Goal: Task Accomplishment & Management: Complete application form

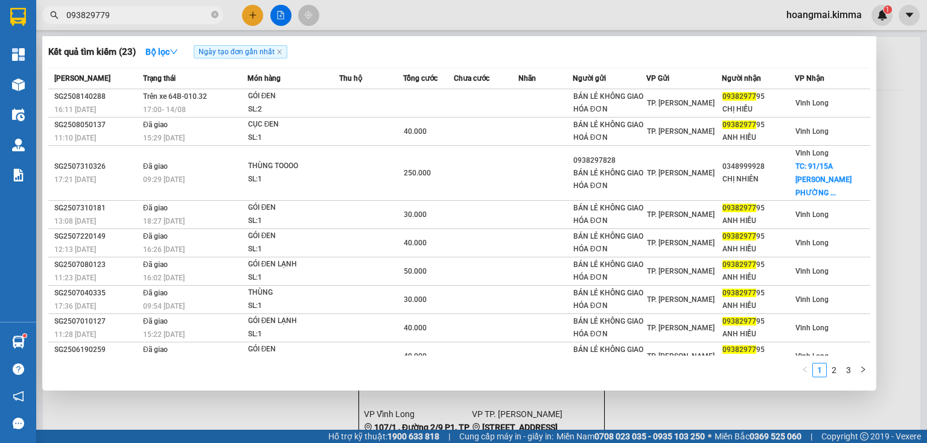
type input "0938297795"
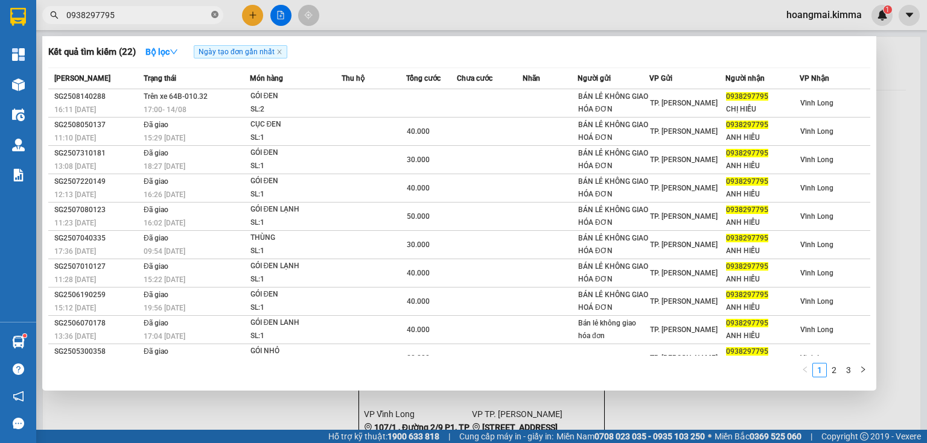
click at [212, 19] on span at bounding box center [214, 15] width 7 height 11
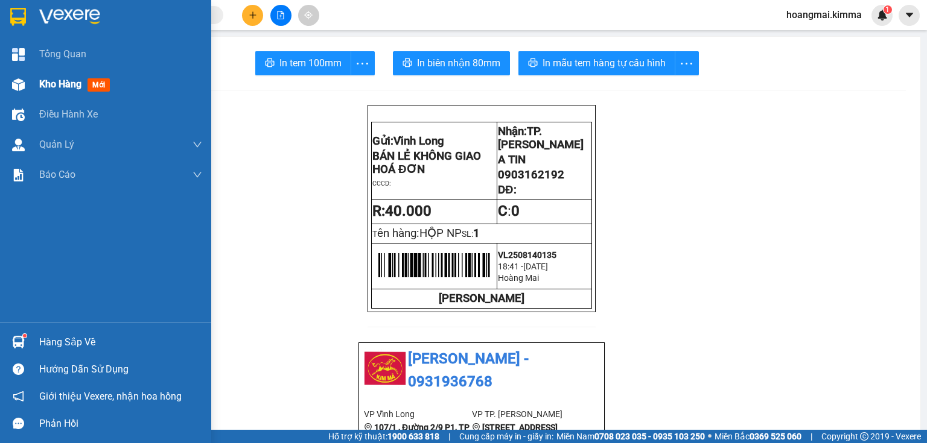
click at [19, 89] on img at bounding box center [18, 84] width 13 height 13
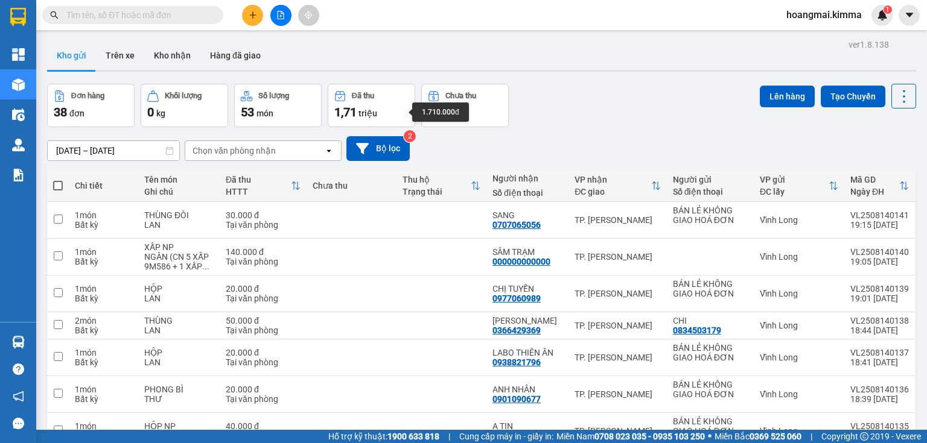
click at [341, 105] on span "1,71" at bounding box center [345, 112] width 22 height 14
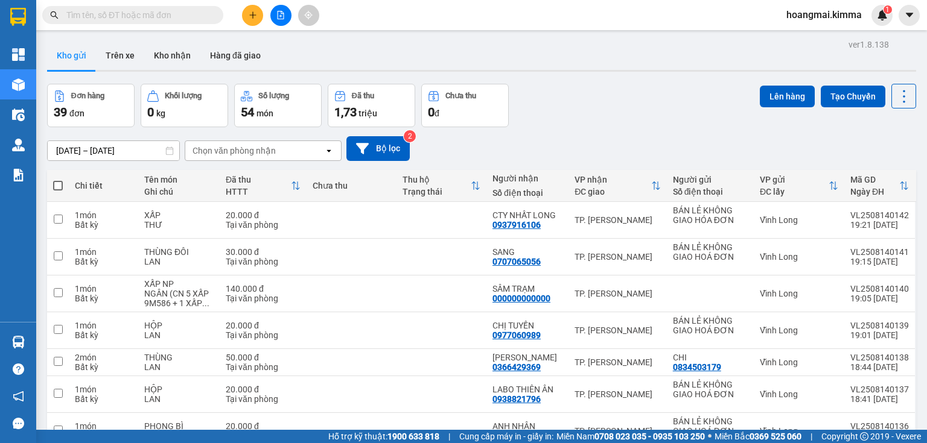
click at [379, 109] on div "1,73 triệu" at bounding box center [371, 112] width 74 height 17
click at [375, 106] on div "1,73 triệu" at bounding box center [371, 112] width 74 height 17
click at [256, 8] on button at bounding box center [252, 15] width 21 height 21
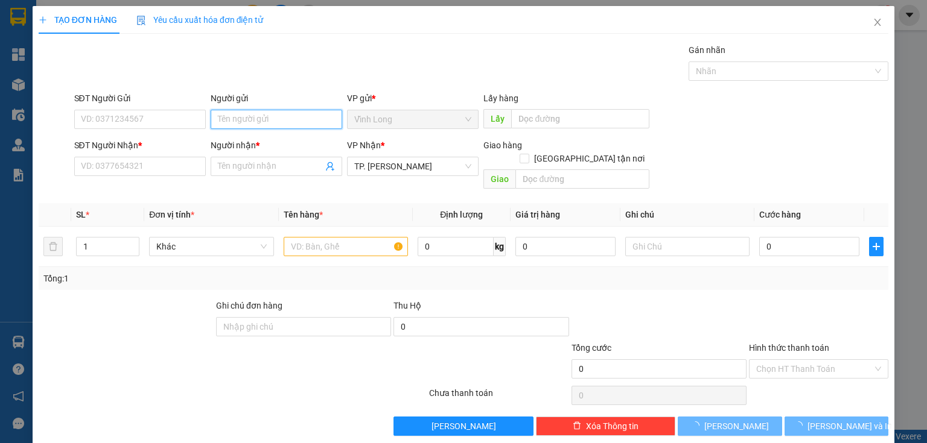
click at [269, 122] on input "Người gửi" at bounding box center [277, 119] width 132 height 19
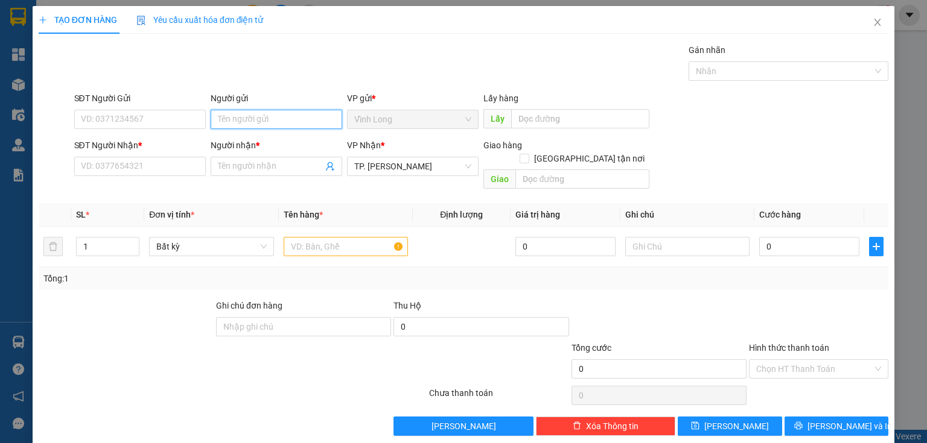
click at [269, 122] on input "Người gửi" at bounding box center [277, 119] width 132 height 19
type input "BA"
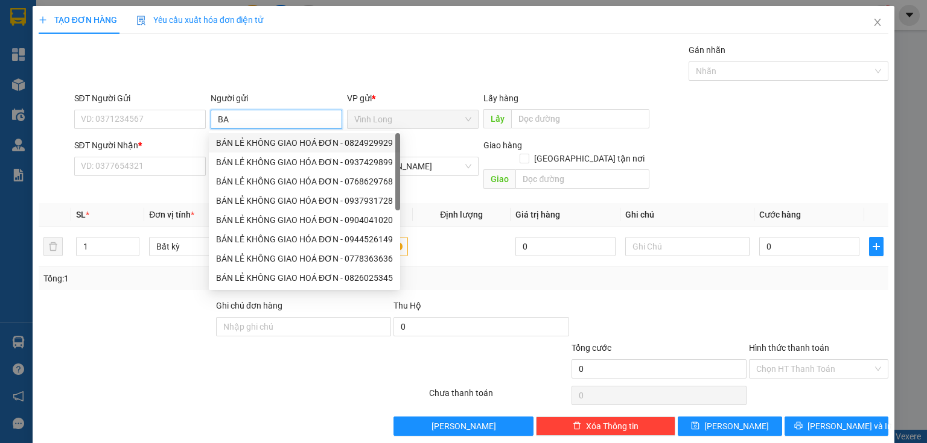
click at [249, 140] on div "BÁN LẺ KHÔNG GIAO HOÁ ĐƠN - 0824929929" at bounding box center [304, 142] width 177 height 13
type input "0824929929"
type input "BÁN LẺ KHÔNG GIAO HOÁ ĐƠN"
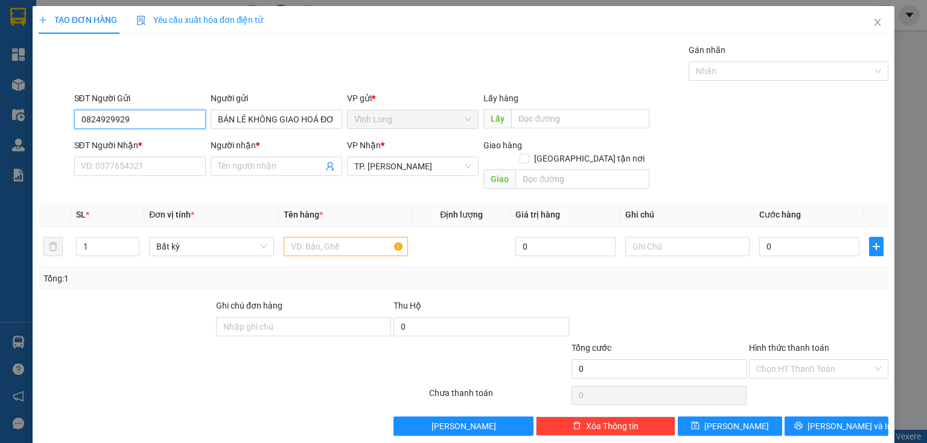
drag, startPoint x: 200, startPoint y: 116, endPoint x: 14, endPoint y: 106, distance: 186.1
click at [16, 106] on div "TẠO ĐƠN HÀNG Yêu cầu xuất hóa đơn điện tử Transit Pickup Surcharge Ids Transit …" at bounding box center [463, 221] width 927 height 443
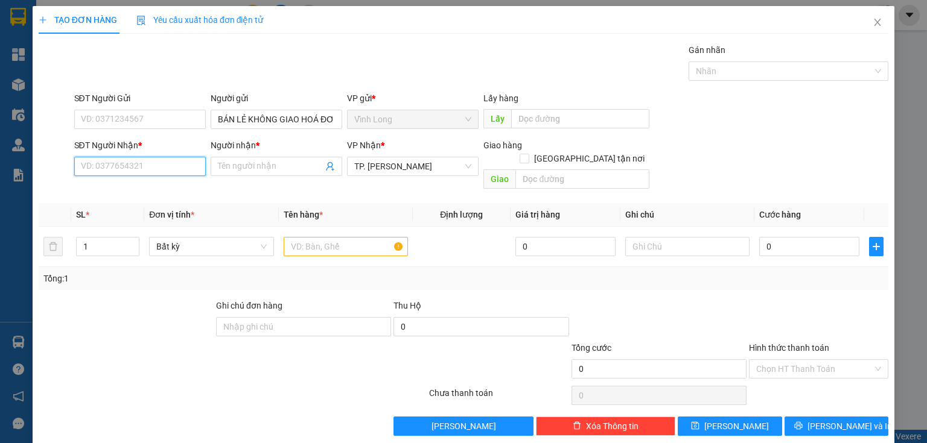
click at [176, 174] on input "SĐT Người Nhận *" at bounding box center [140, 166] width 132 height 19
click at [164, 194] on div "0907986856 - CANG" at bounding box center [139, 189] width 116 height 13
type input "0907986856"
type input "CANG"
type input "0907986856"
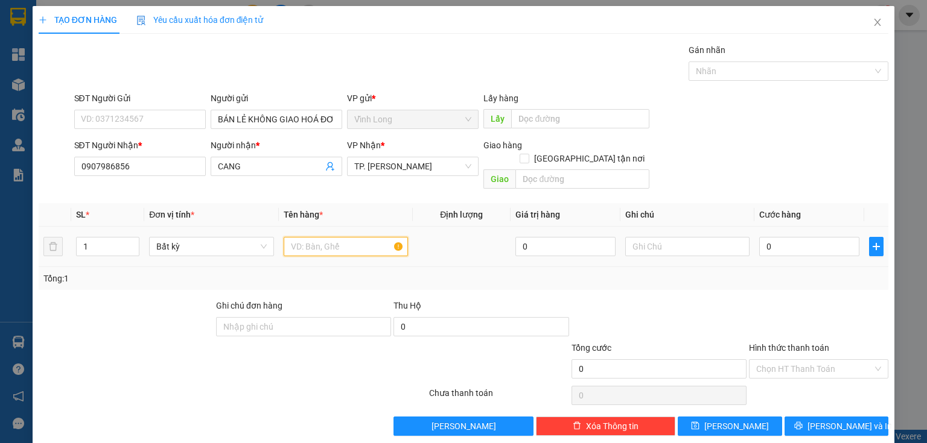
click at [317, 237] on input "text" at bounding box center [346, 246] width 124 height 19
type input "PHONG BÌ MÀU CAM"
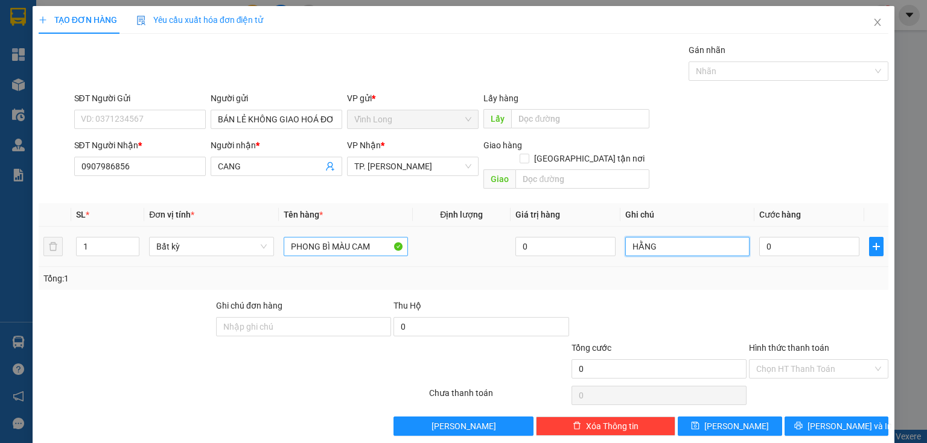
type input "HẰNG"
type input "2"
type input "20"
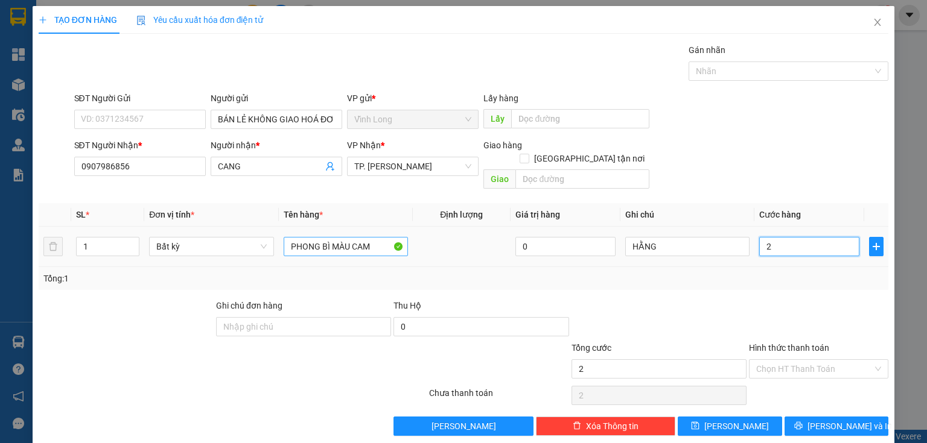
type input "20"
type input "20.000"
drag, startPoint x: 331, startPoint y: 298, endPoint x: 324, endPoint y: 299, distance: 6.7
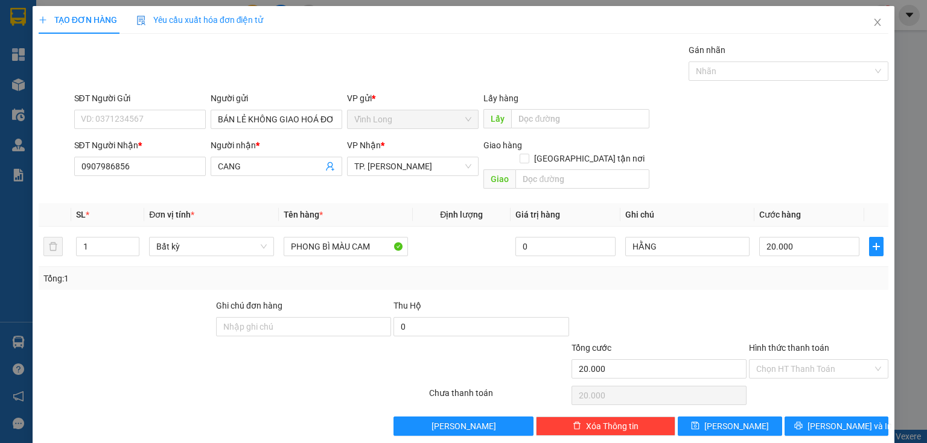
click at [331, 299] on div "Ghi chú đơn hàng" at bounding box center [303, 308] width 175 height 18
drag, startPoint x: 800, startPoint y: 348, endPoint x: 795, endPoint y: 386, distance: 38.9
click at [795, 369] on div "Transit Pickup Surcharge Ids Transit Deliver Surcharge Ids Transit Deliver Surc…" at bounding box center [464, 239] width 850 height 393
click at [795, 377] on div "Tại văn phòng" at bounding box center [812, 378] width 124 height 13
type input "0"
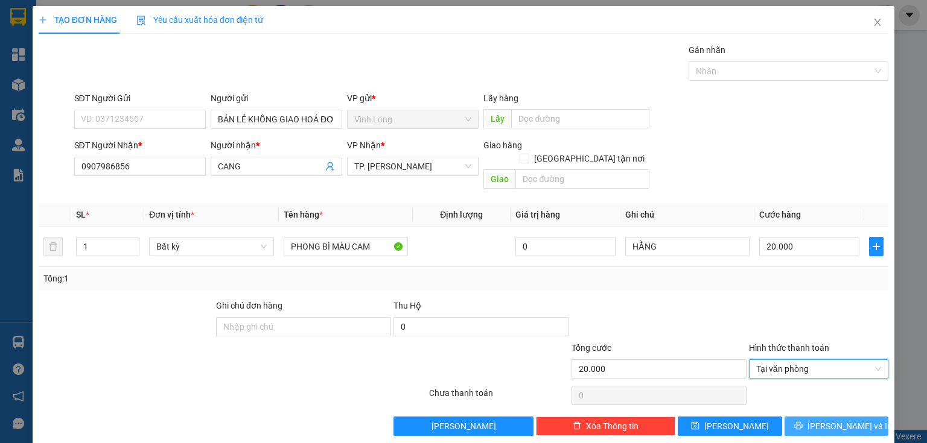
click at [818, 417] on button "[PERSON_NAME] và In" at bounding box center [836, 426] width 104 height 19
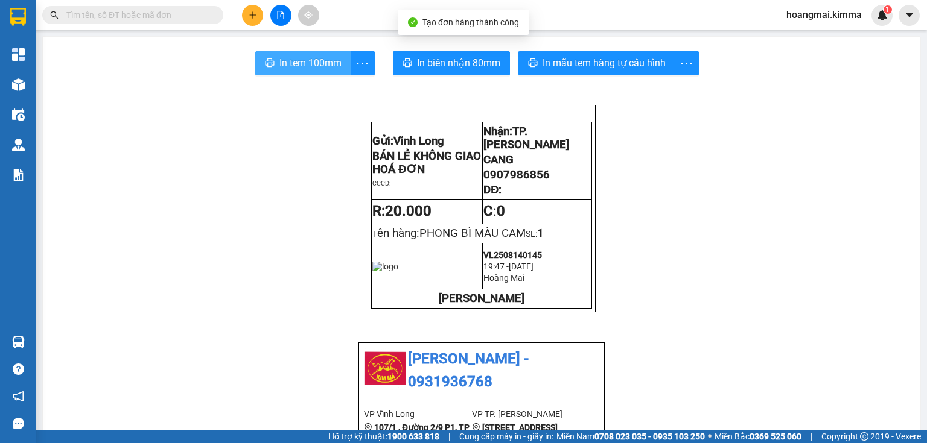
click at [319, 69] on span "In tem 100mm" at bounding box center [310, 63] width 62 height 15
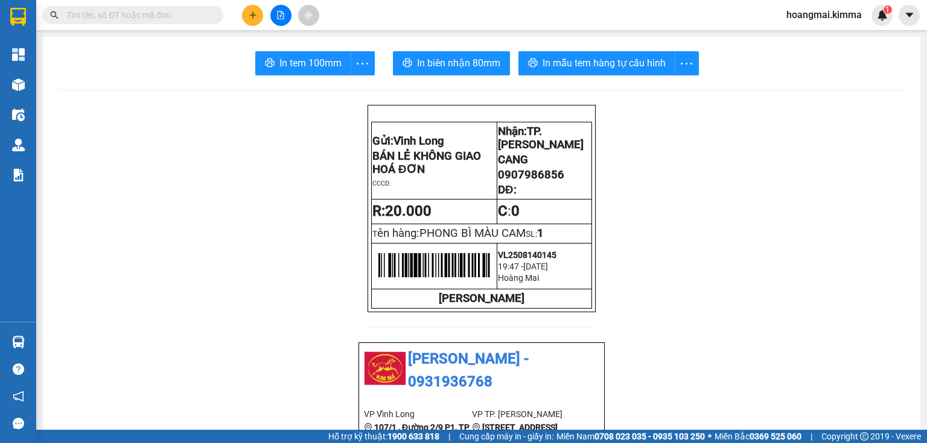
click at [134, 13] on input "text" at bounding box center [137, 14] width 142 height 13
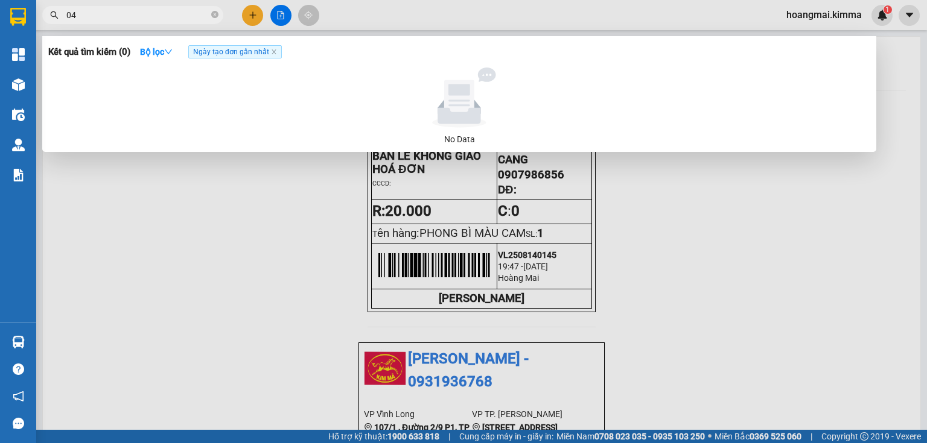
click at [122, 17] on input "04" at bounding box center [137, 14] width 142 height 13
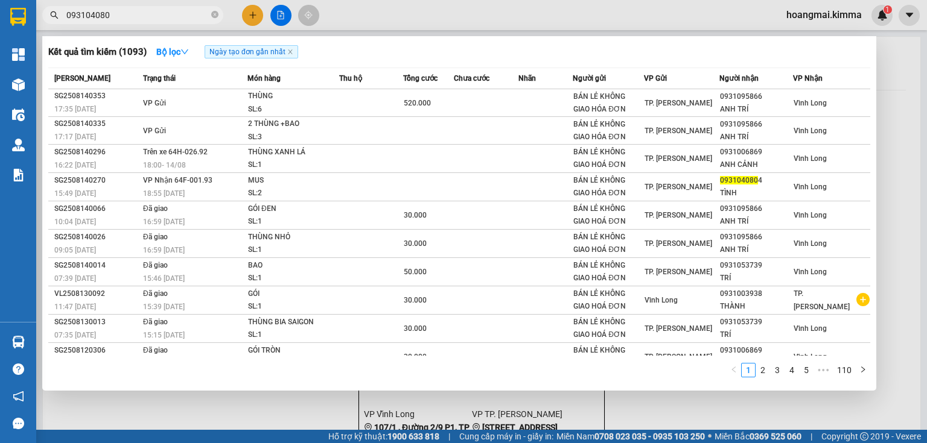
type input "0931040804"
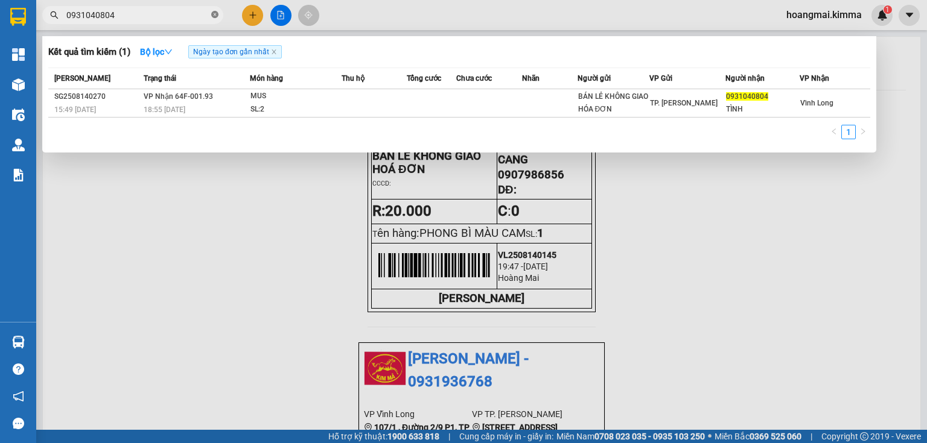
click at [215, 16] on icon "close-circle" at bounding box center [214, 14] width 7 height 7
